Goal: Information Seeking & Learning: Learn about a topic

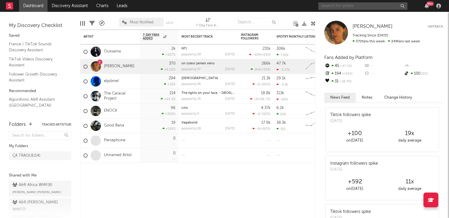
click at [353, 7] on input "text" at bounding box center [362, 5] width 89 height 7
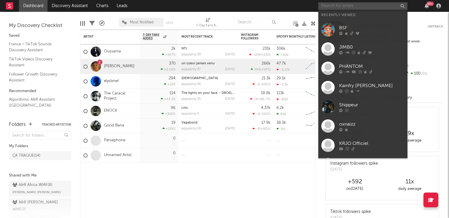
paste input "[URL][DOMAIN_NAME]"
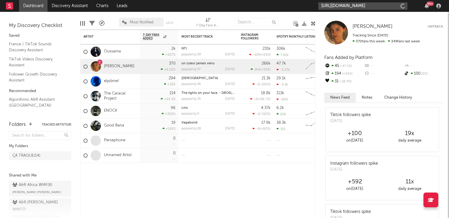
scroll to position [0, 91]
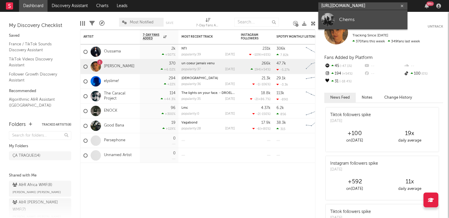
type input "[URL][DOMAIN_NAME]"
click at [348, 20] on div "Chems" at bounding box center [371, 19] width 65 height 7
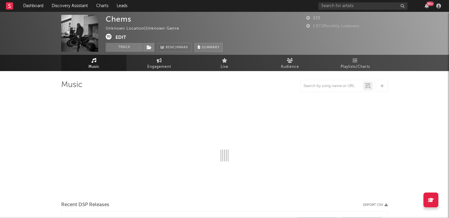
select select "1w"
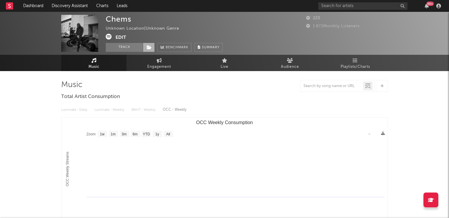
click at [150, 49] on icon at bounding box center [149, 47] width 5 height 4
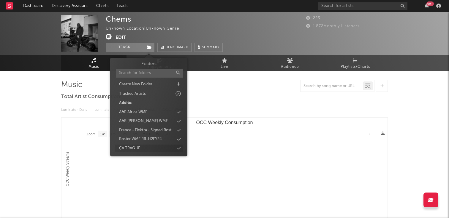
click at [141, 149] on div "ÇA TRAQUE" at bounding box center [149, 149] width 68 height 8
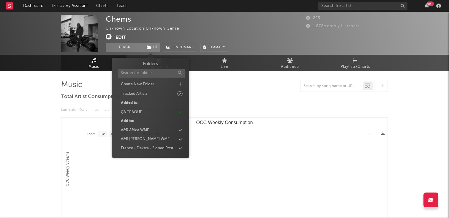
click at [260, 35] on div "Chems Unknown Location | Unknown Genre Edit Track ( 1 ) Benchmark Summary" at bounding box center [202, 33] width 193 height 37
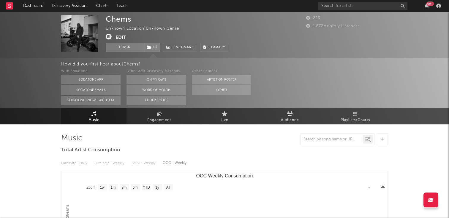
click at [13, 6] on rect at bounding box center [9, 5] width 7 height 7
